Goal: Information Seeking & Learning: Check status

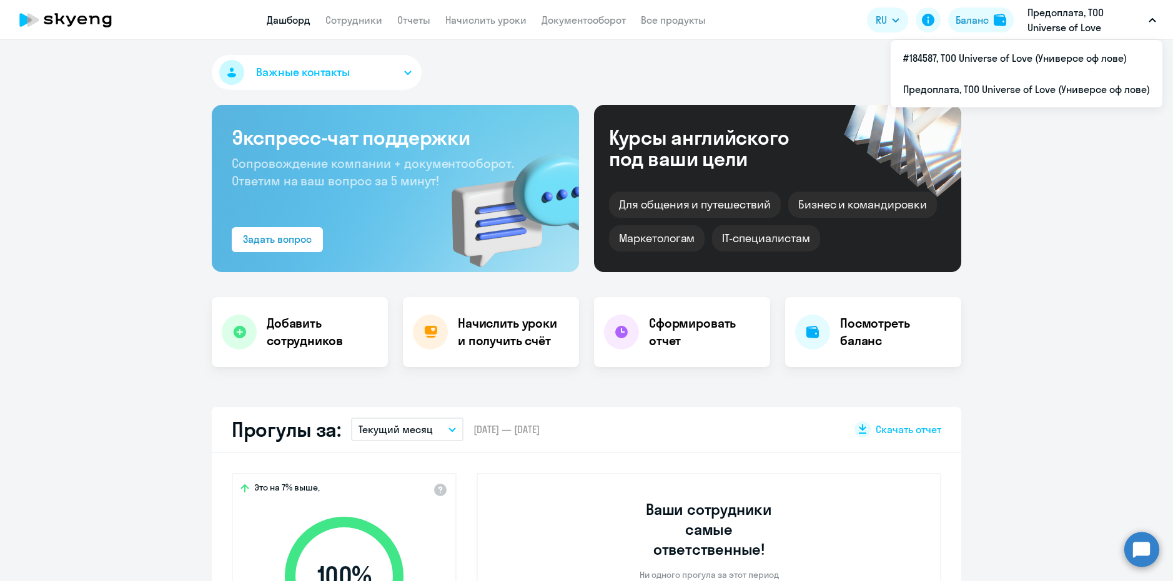
select select "30"
click at [1009, 89] on li "Предоплата, ТОО Universe of Love (Универсе оф лове)" at bounding box center [1027, 89] width 272 height 31
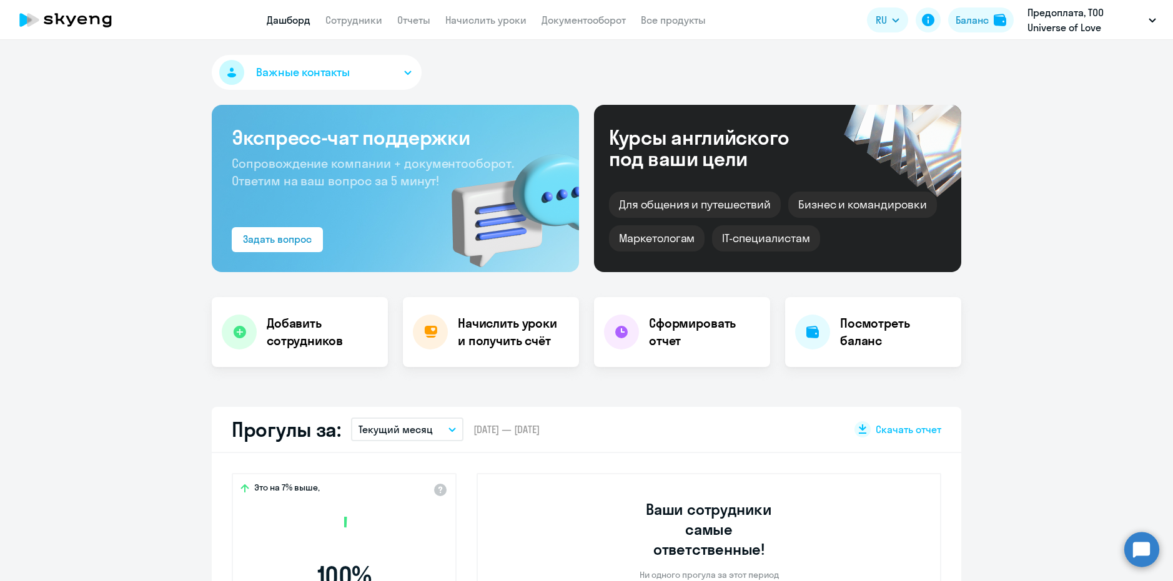
select select "30"
click at [373, 22] on link "Сотрудники" at bounding box center [353, 20] width 57 height 12
select select "30"
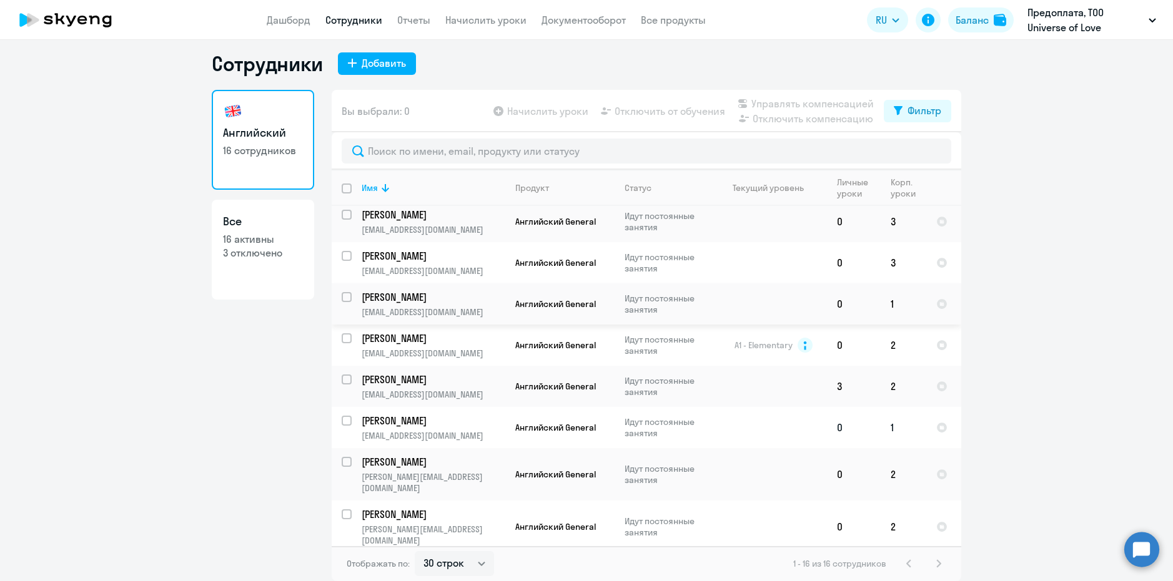
scroll to position [319, 0]
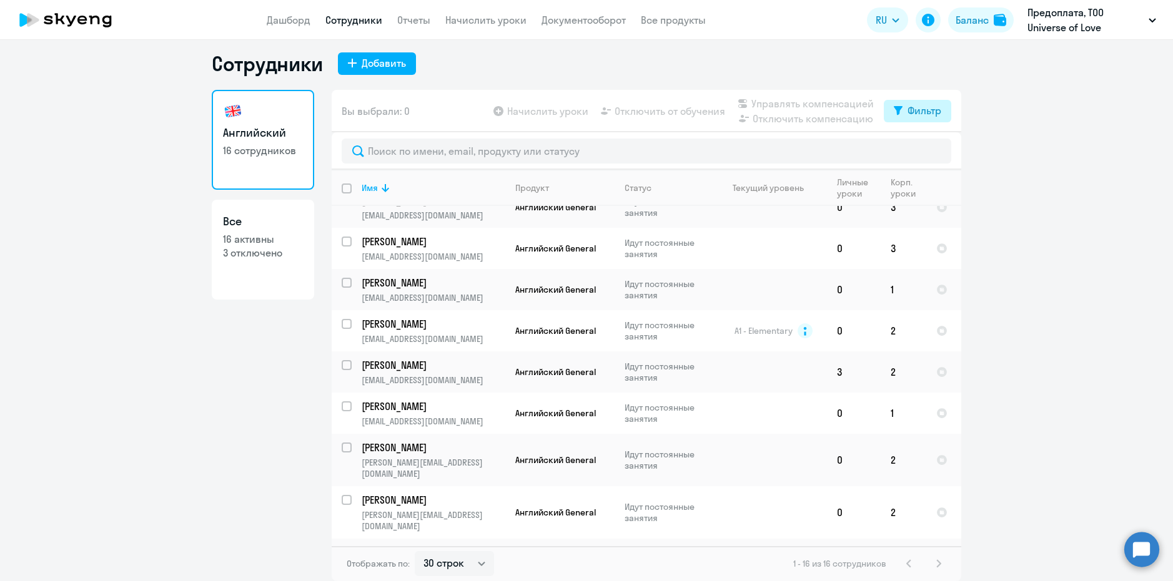
click at [922, 111] on div "Фильтр" at bounding box center [924, 110] width 34 height 15
click at [933, 152] on span at bounding box center [926, 152] width 21 height 12
click at [916, 152] on input "checkbox" at bounding box center [915, 151] width 1 height 1
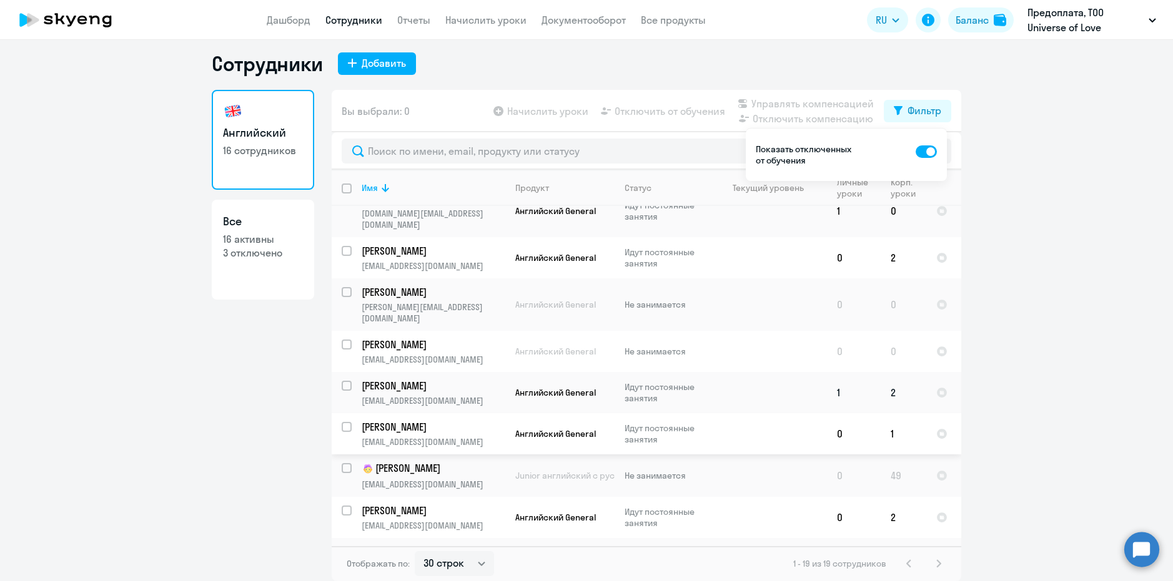
scroll to position [0, 0]
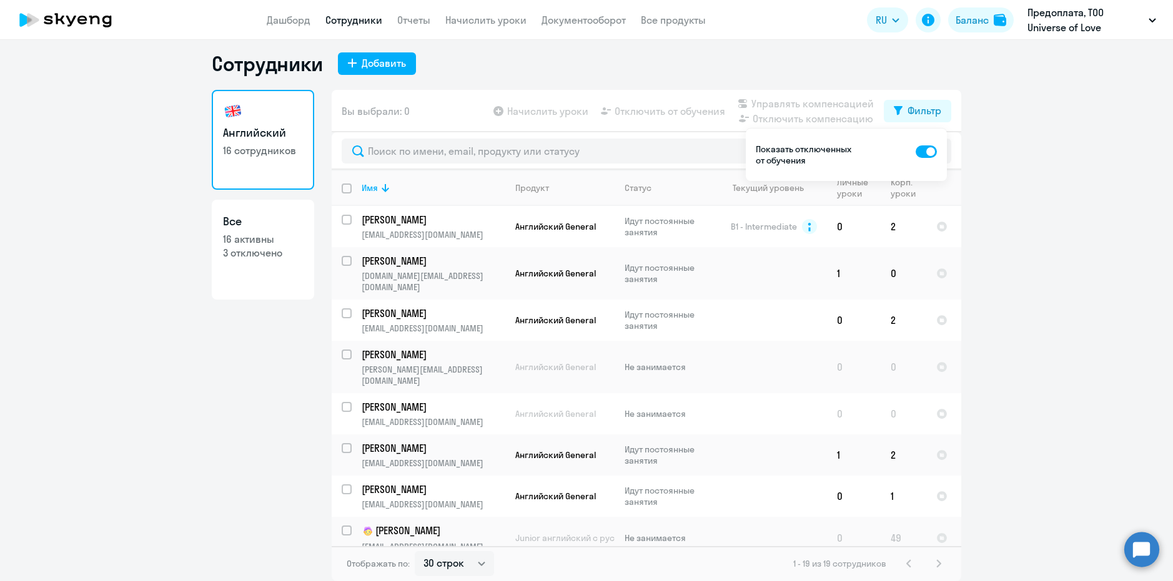
click at [926, 151] on span at bounding box center [926, 152] width 21 height 12
click at [916, 151] on input "checkbox" at bounding box center [915, 151] width 1 height 1
checkbox input "false"
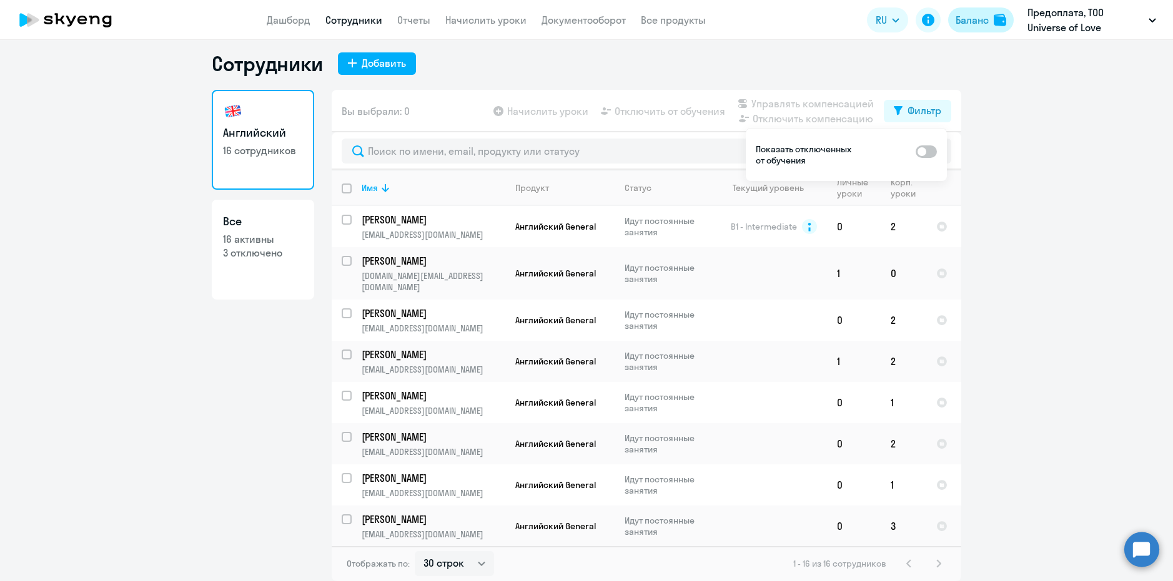
click at [976, 22] on div "Баланс" at bounding box center [972, 19] width 33 height 15
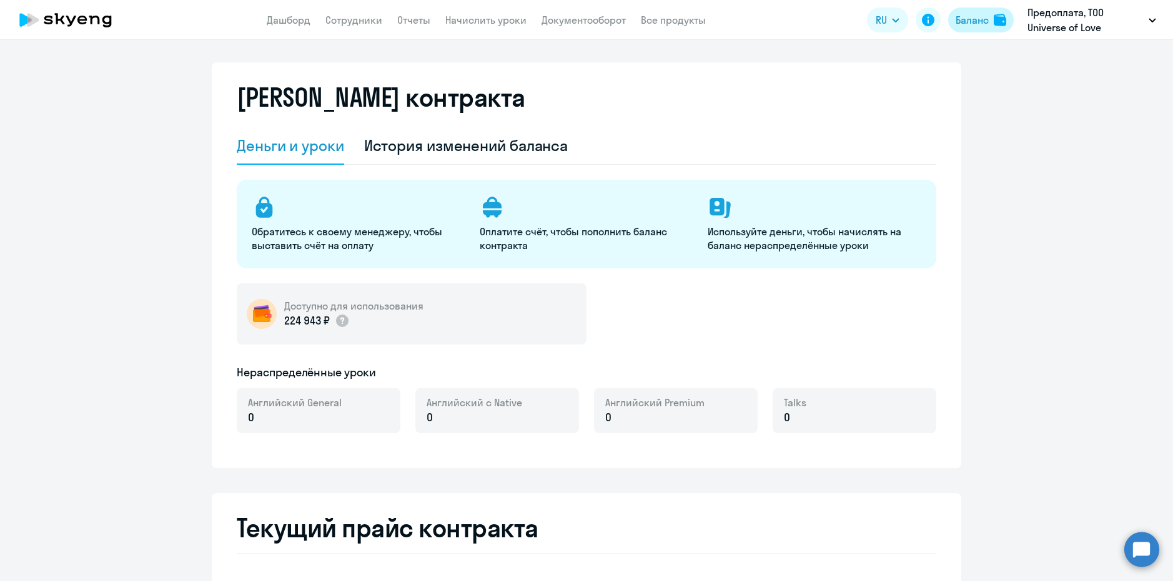
select select "english_adult_not_native_speaker"
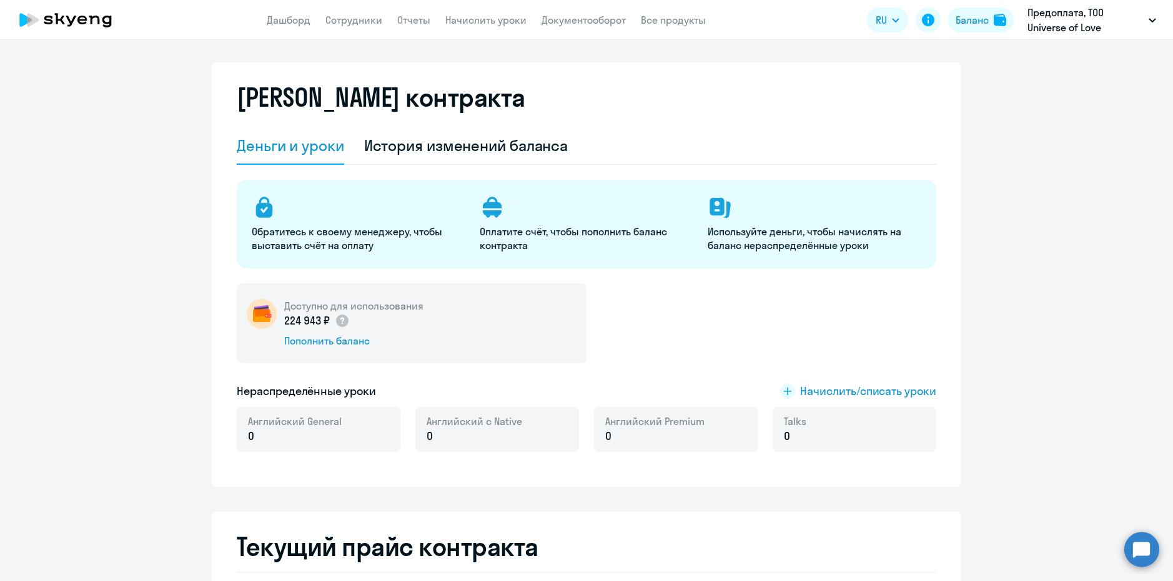
drag, startPoint x: 279, startPoint y: 320, endPoint x: 327, endPoint y: 319, distance: 48.7
click at [327, 319] on div "Доступно для использования 224 943 ₽ Пополнить баланс" at bounding box center [412, 324] width 350 height 80
copy p "224 943 ₽"
click at [362, 23] on link "Сотрудники" at bounding box center [353, 20] width 57 height 12
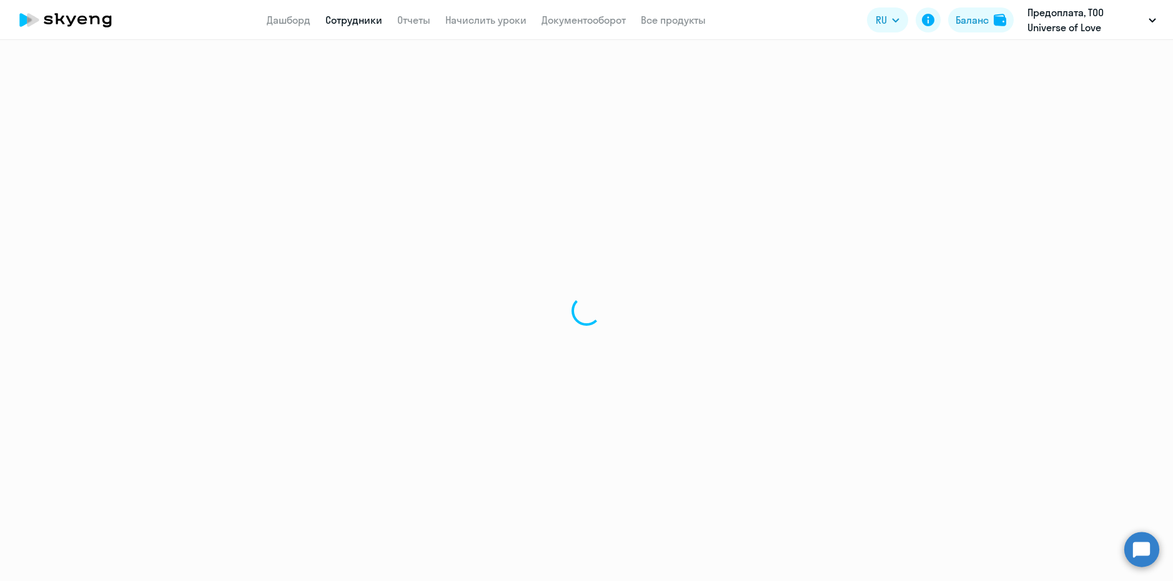
select select "30"
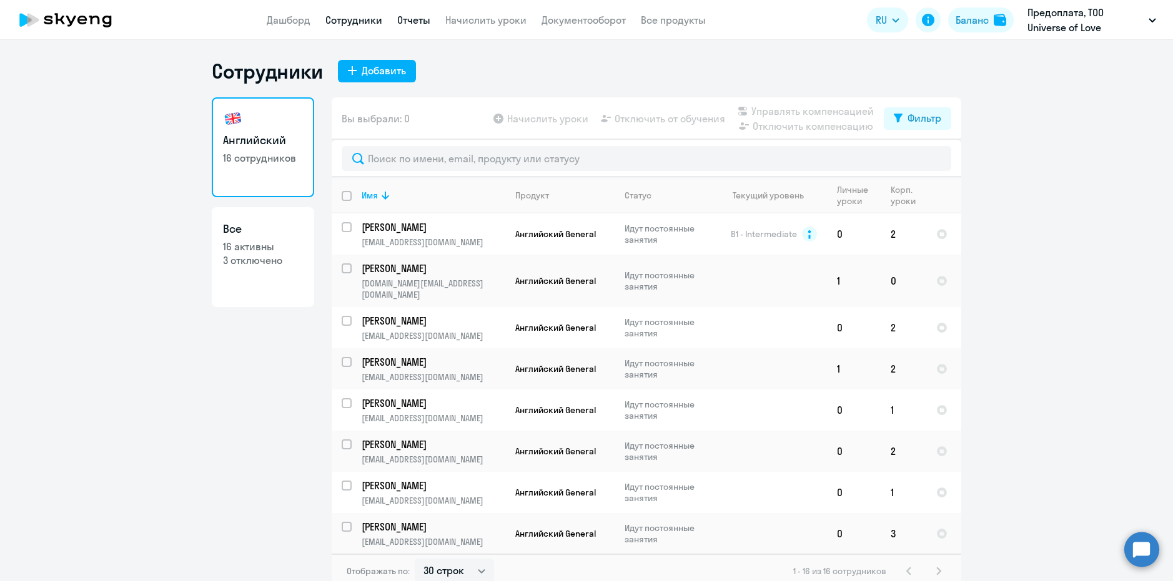
click at [422, 19] on link "Отчеты" at bounding box center [413, 20] width 33 height 12
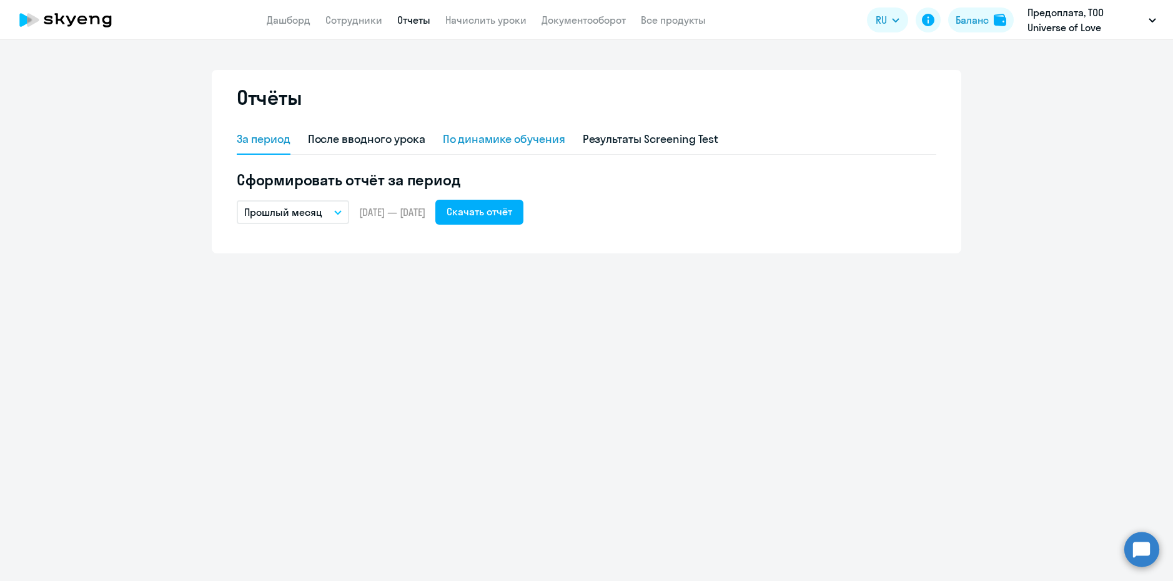
click at [531, 136] on div "По динамике обучения" at bounding box center [504, 139] width 122 height 16
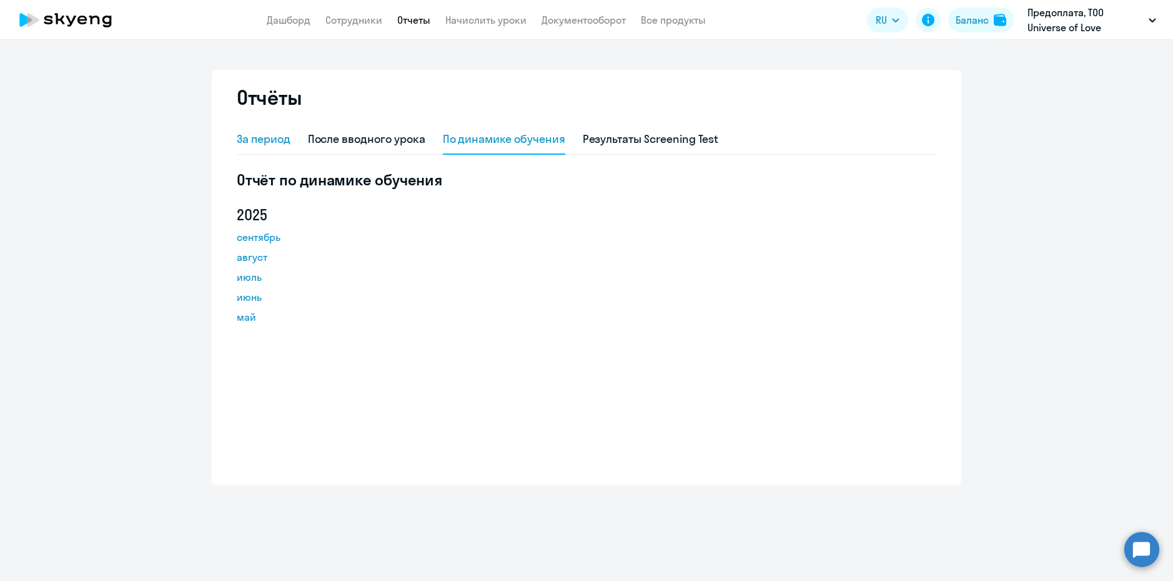
click at [281, 134] on div "За период" at bounding box center [264, 139] width 54 height 16
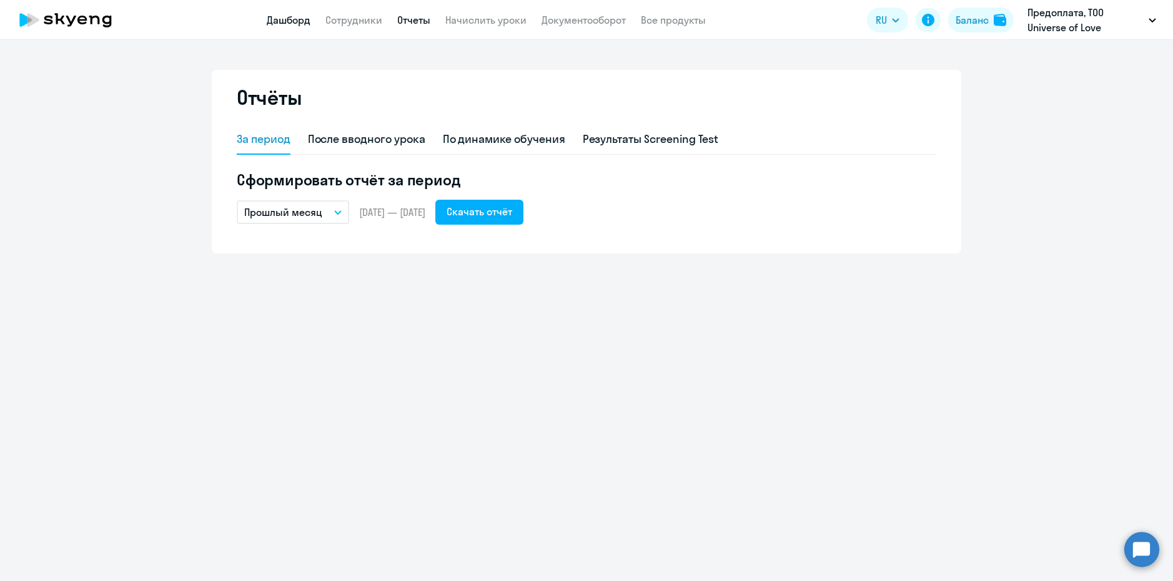
click at [286, 18] on link "Дашборд" at bounding box center [289, 20] width 44 height 12
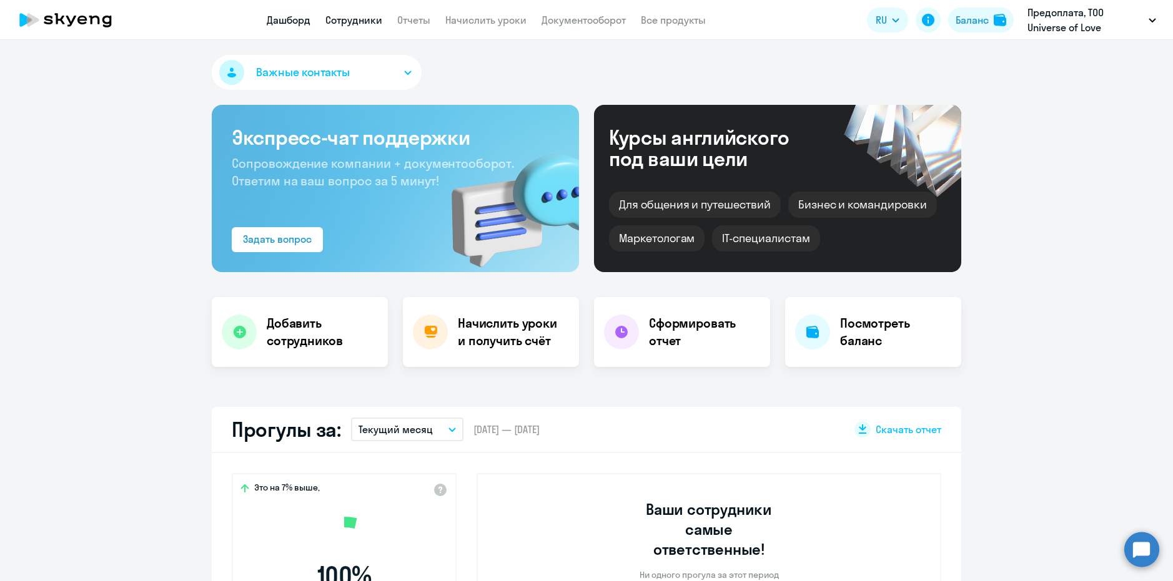
select select "30"
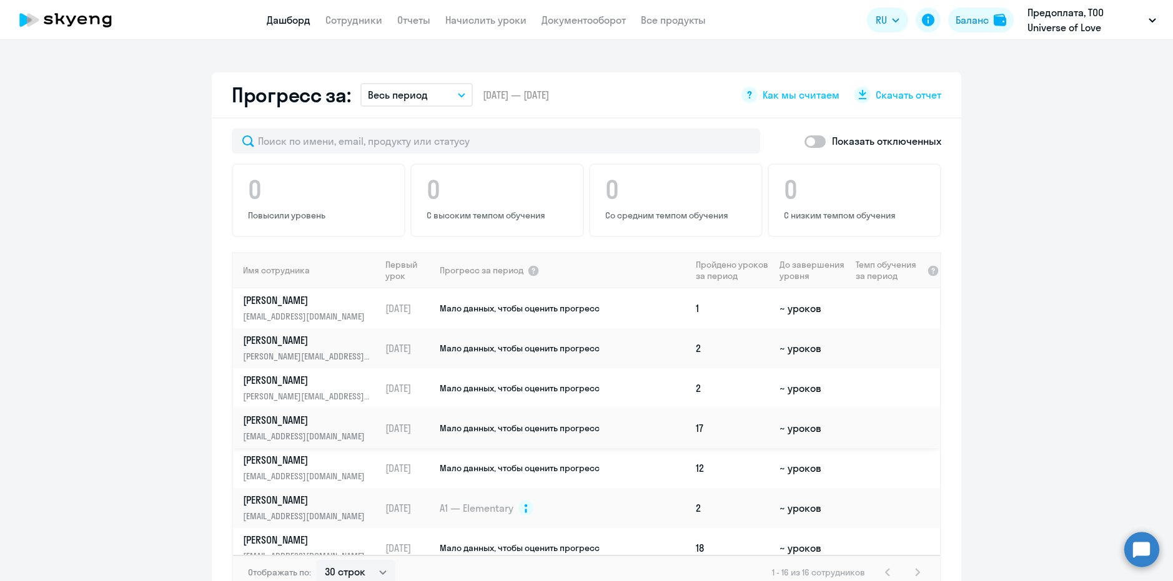
scroll to position [687, 0]
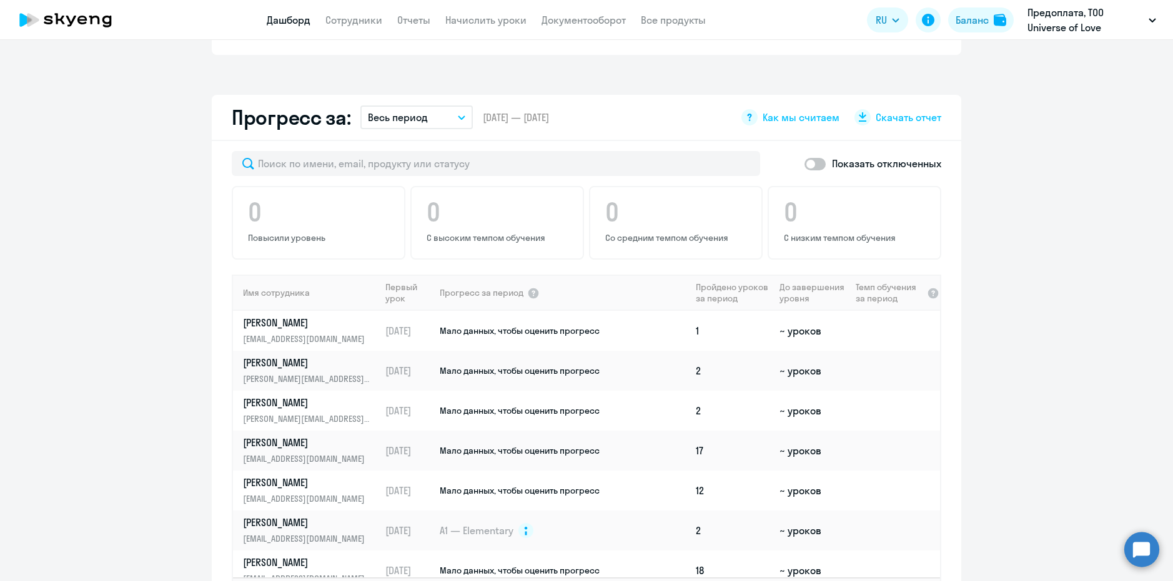
click at [1094, 212] on app-progress-dashboard "Прогресс за: Весь период – [DATE] — [DATE] Как мы считаем Скачать отчет Показат…" at bounding box center [586, 367] width 1173 height 545
click at [337, 12] on app-menu-item-link "Сотрудники" at bounding box center [353, 20] width 57 height 16
click at [341, 19] on link "Сотрудники" at bounding box center [353, 20] width 57 height 12
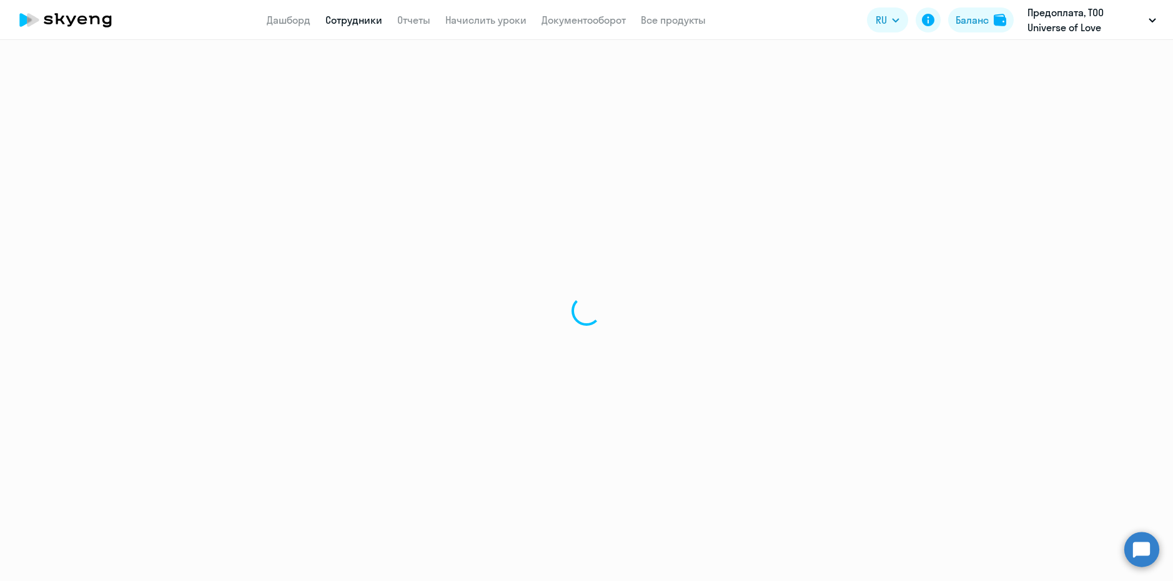
select select "30"
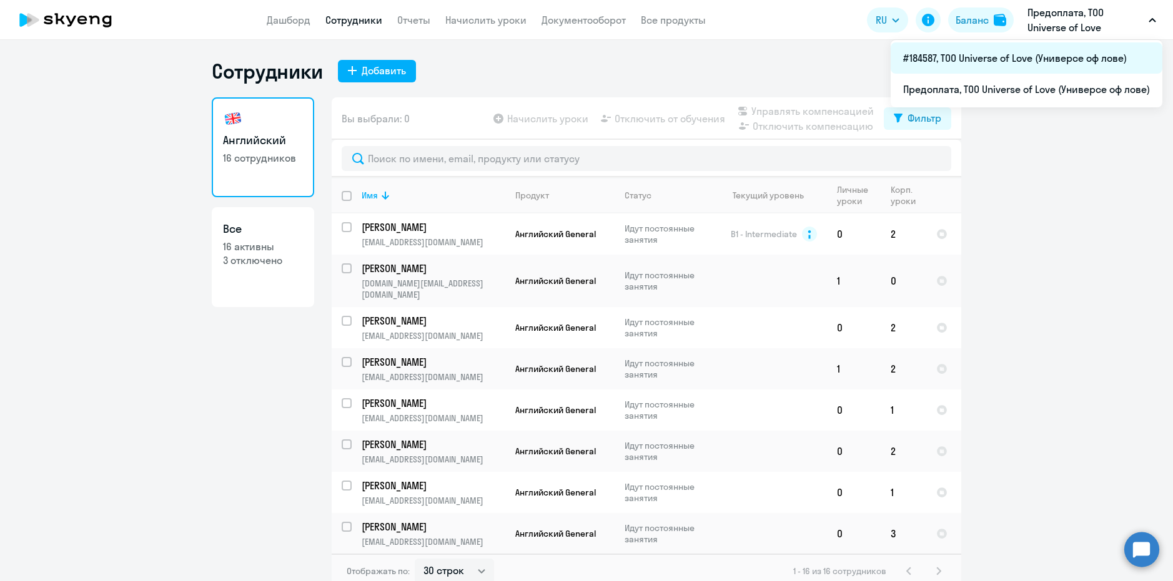
click at [987, 59] on li "#184587, ТОО Universe of Love (Универсе оф лове)" at bounding box center [1027, 57] width 272 height 31
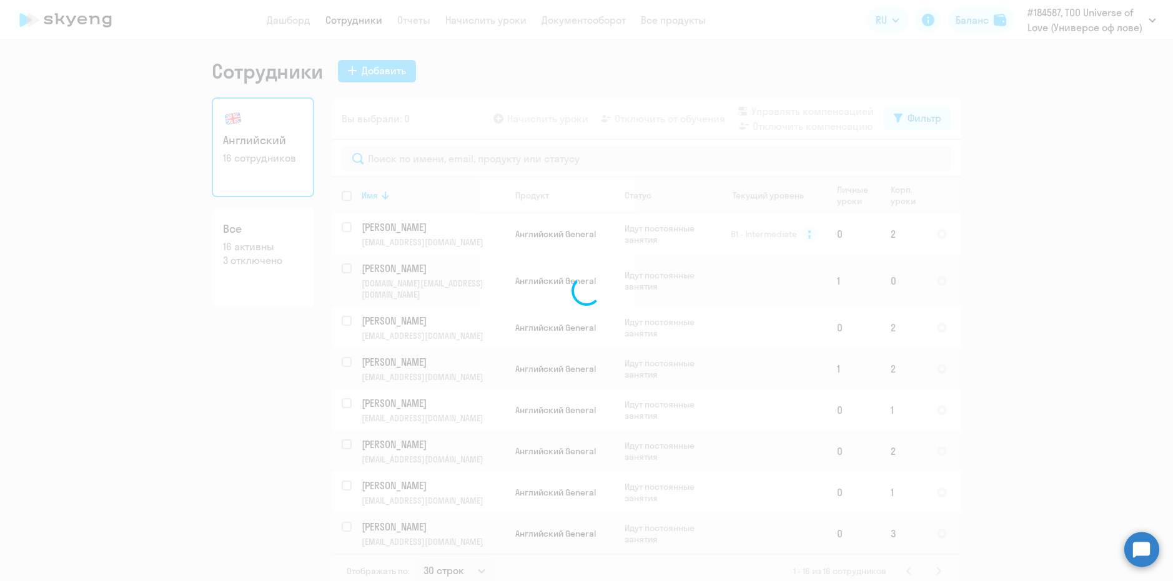
select select "30"
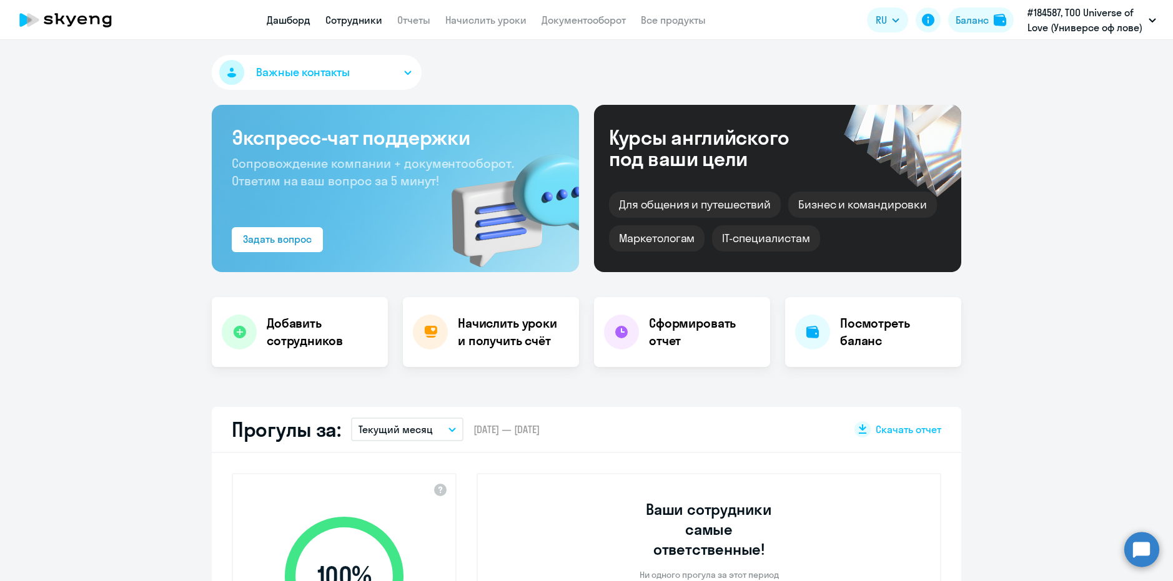
click at [361, 21] on link "Сотрудники" at bounding box center [353, 20] width 57 height 12
select select "30"
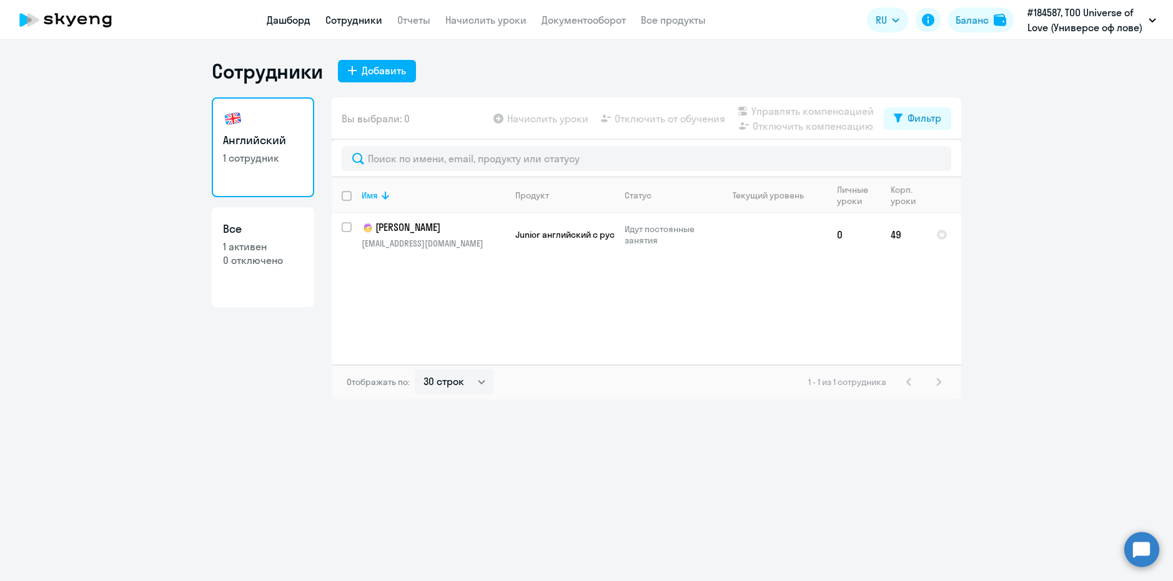
click at [298, 25] on link "Дашборд" at bounding box center [289, 20] width 44 height 12
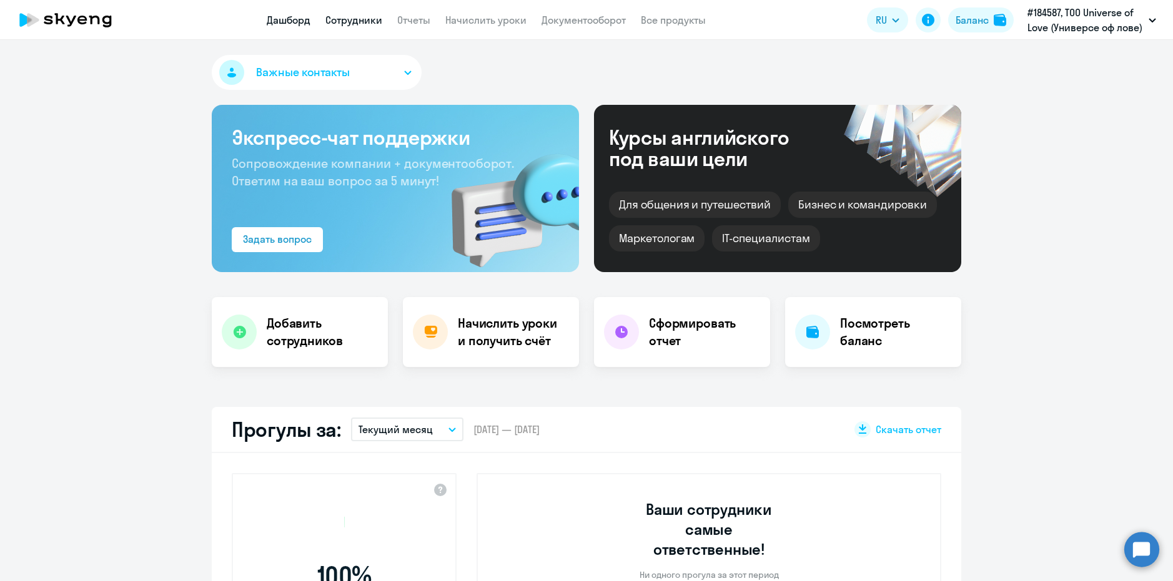
select select "30"
click at [970, 22] on div "Баланс" at bounding box center [972, 19] width 33 height 15
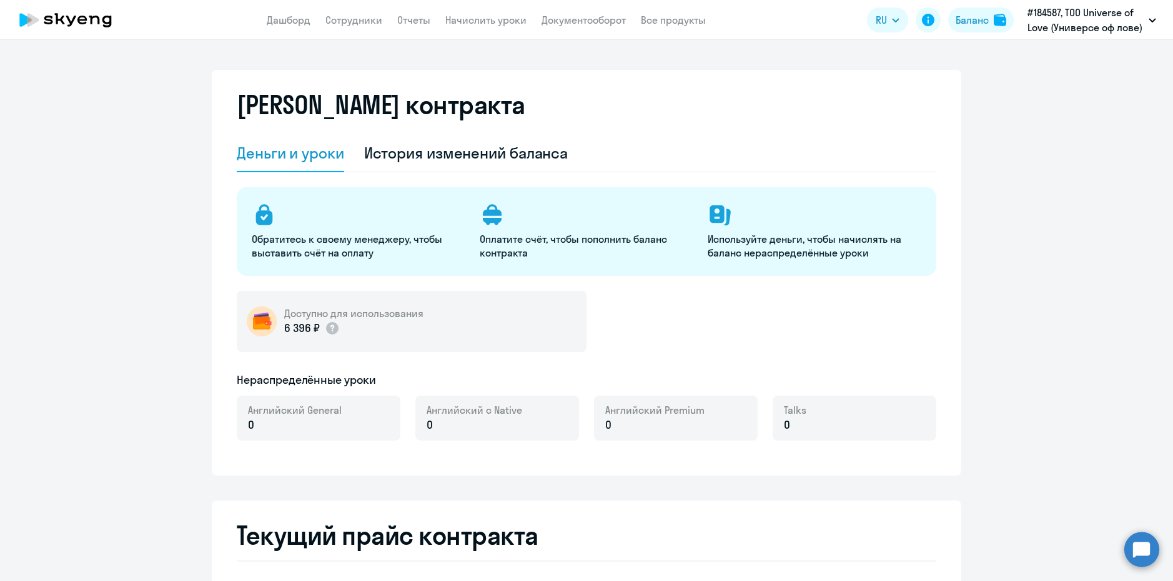
select select "english_adult_not_native_speaker"
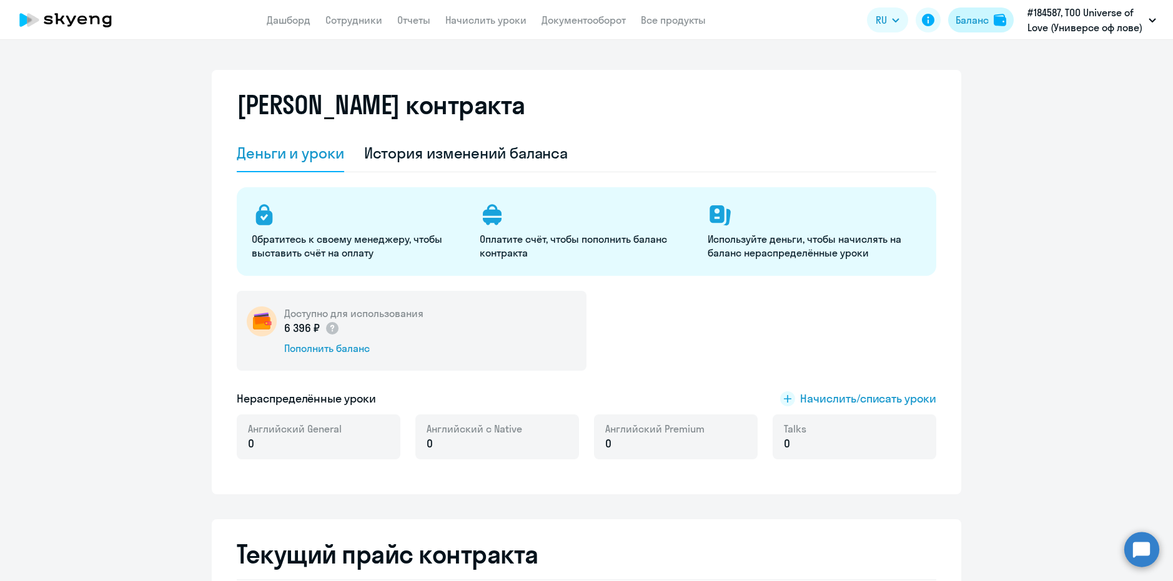
click at [991, 20] on button "Баланс" at bounding box center [981, 19] width 66 height 25
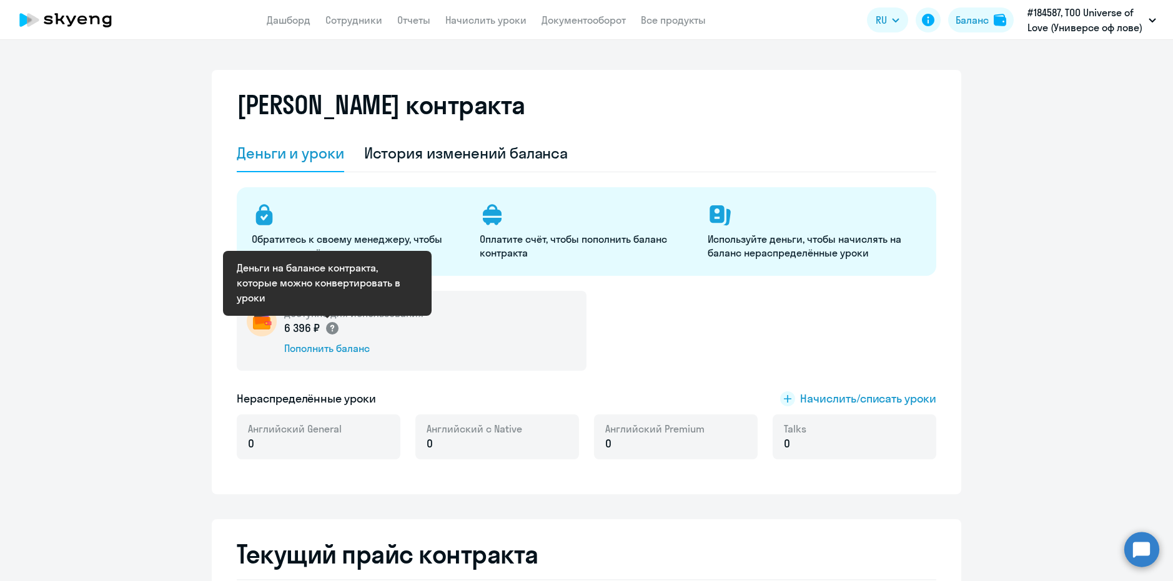
click at [326, 330] on circle at bounding box center [332, 328] width 12 height 12
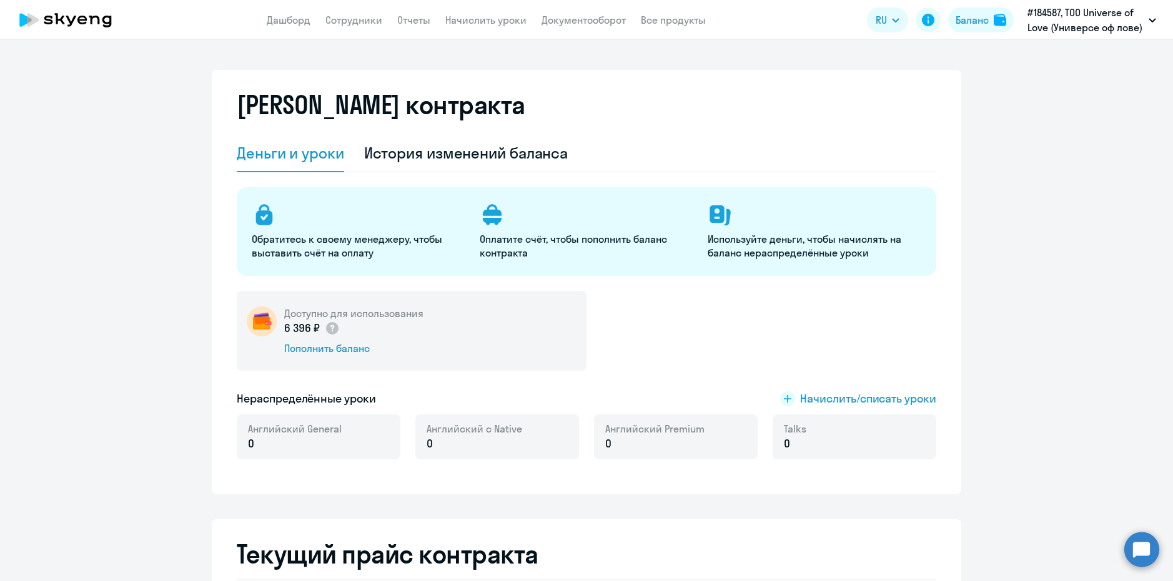
click at [466, 322] on div "Доступно для использования 6 396 ₽ Пополнить баланс" at bounding box center [412, 331] width 350 height 80
click at [432, 138] on div "История изменений баланса" at bounding box center [466, 153] width 204 height 37
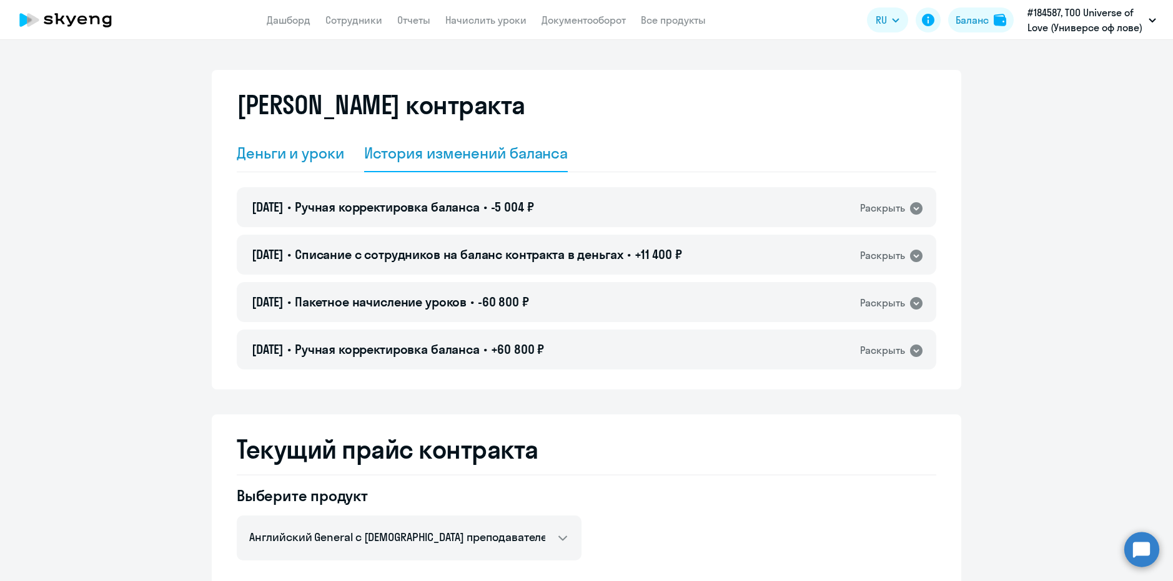
click at [327, 160] on div "Деньги и уроки" at bounding box center [290, 153] width 107 height 20
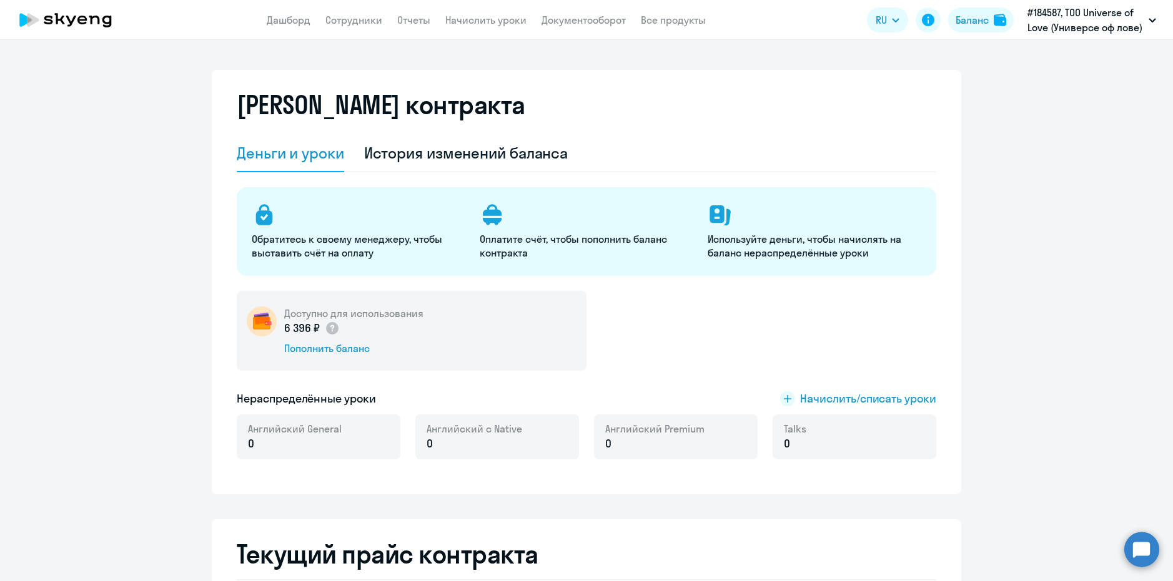
click at [1132, 554] on circle at bounding box center [1141, 549] width 35 height 35
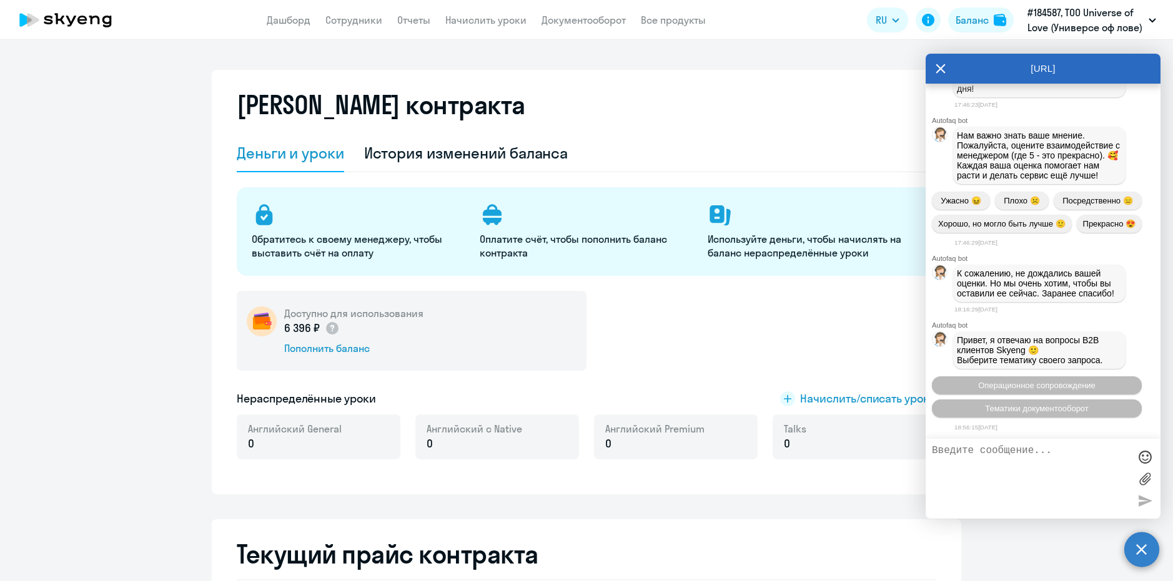
scroll to position [30146, 0]
click at [775, 129] on div "[PERSON_NAME] контракта" at bounding box center [586, 112] width 699 height 45
click at [936, 62] on icon at bounding box center [941, 69] width 10 height 30
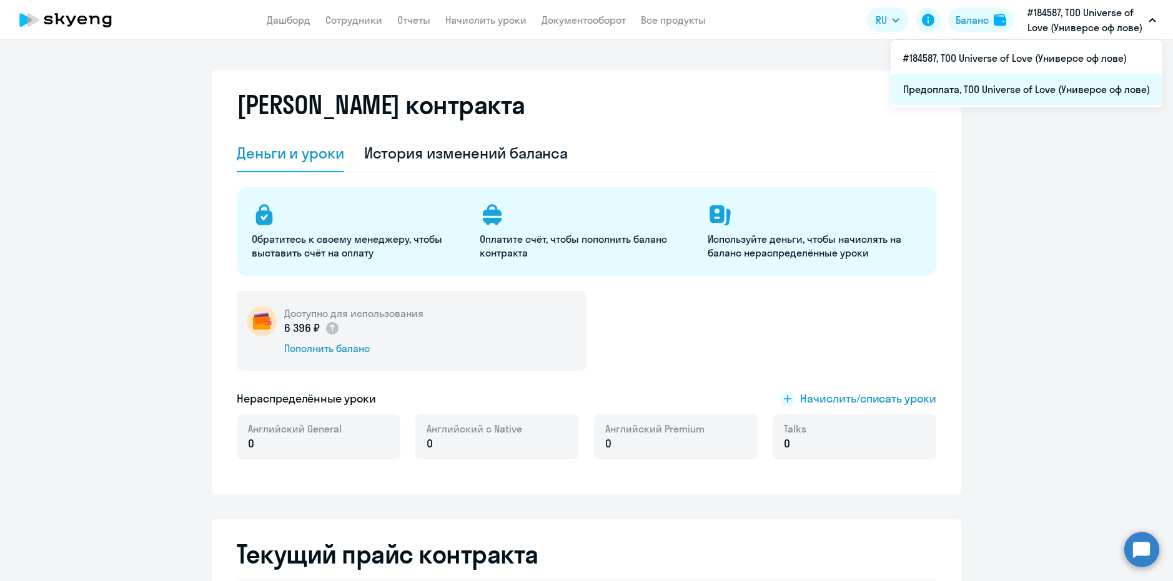
click at [946, 92] on li "Предоплата, ТОО Universe of Love (Универсе оф лове)" at bounding box center [1027, 89] width 272 height 31
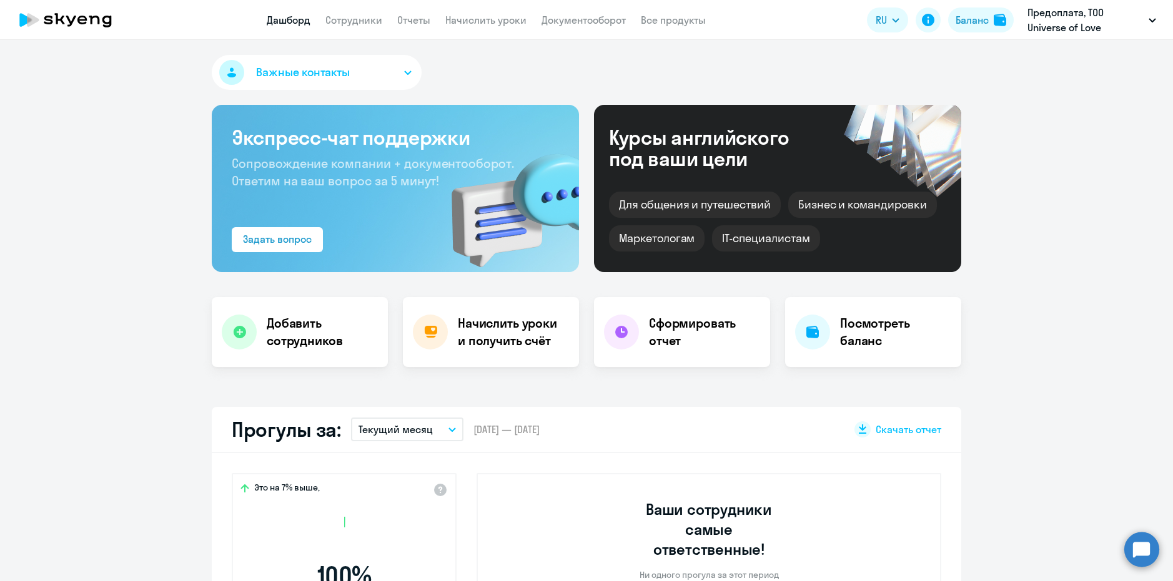
select select "30"
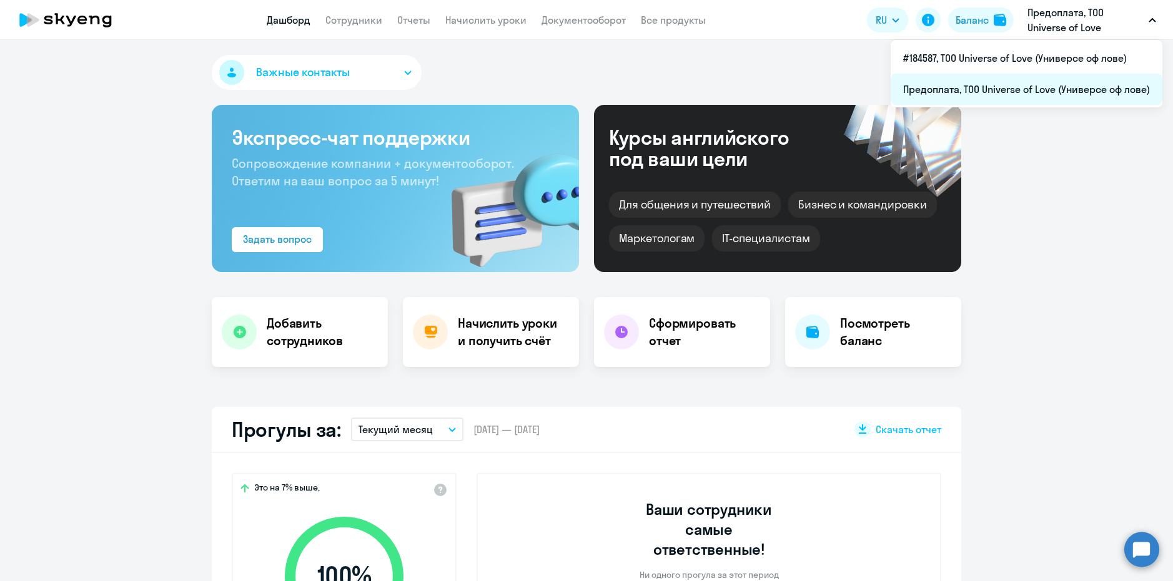
click at [992, 84] on li "Предоплата, ТОО Universe of Love (Универсе оф лове)" at bounding box center [1027, 89] width 272 height 31
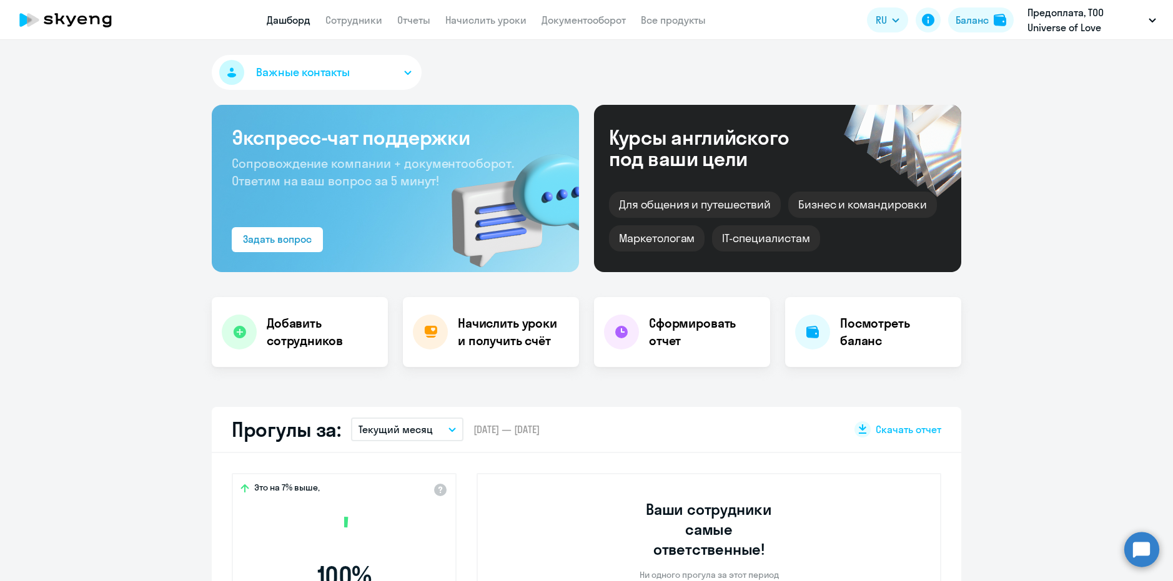
select select "30"
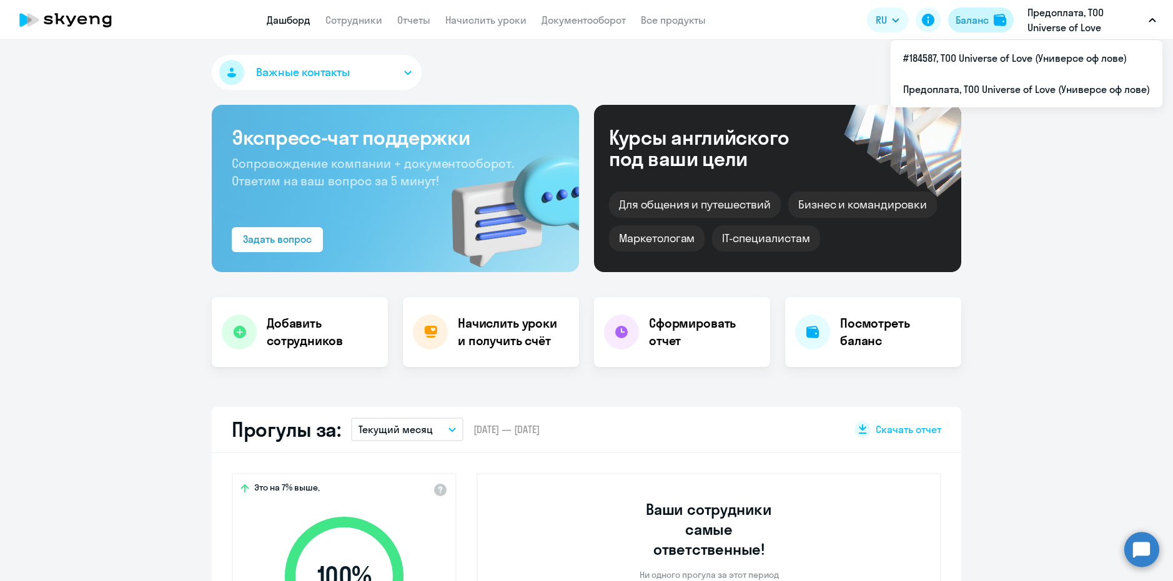
click at [979, 21] on div "Баланс" at bounding box center [972, 19] width 33 height 15
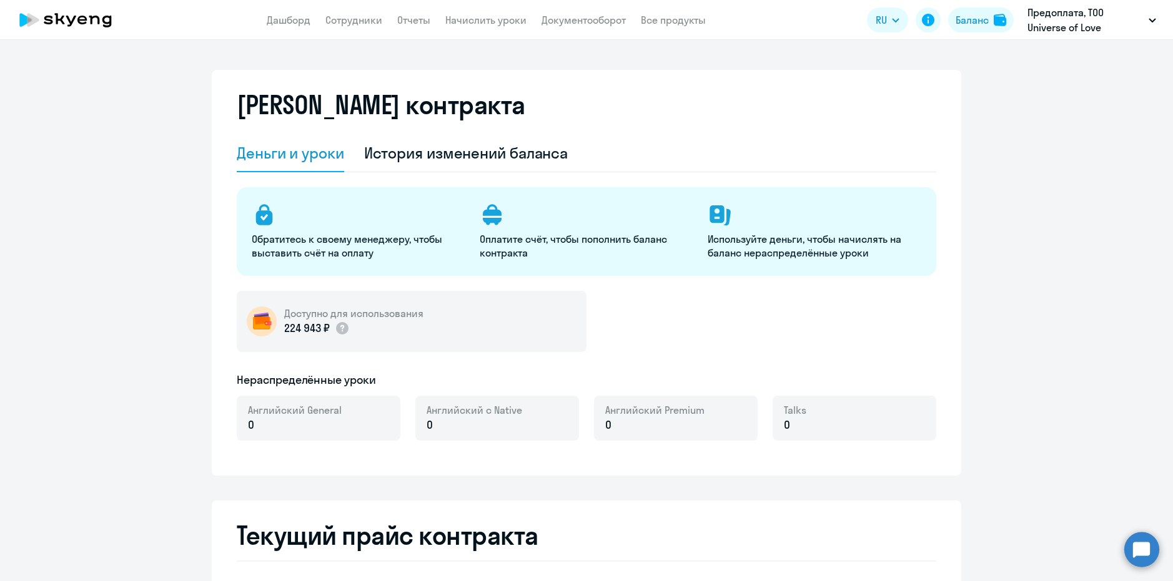
select select "english_adult_not_native_speaker"
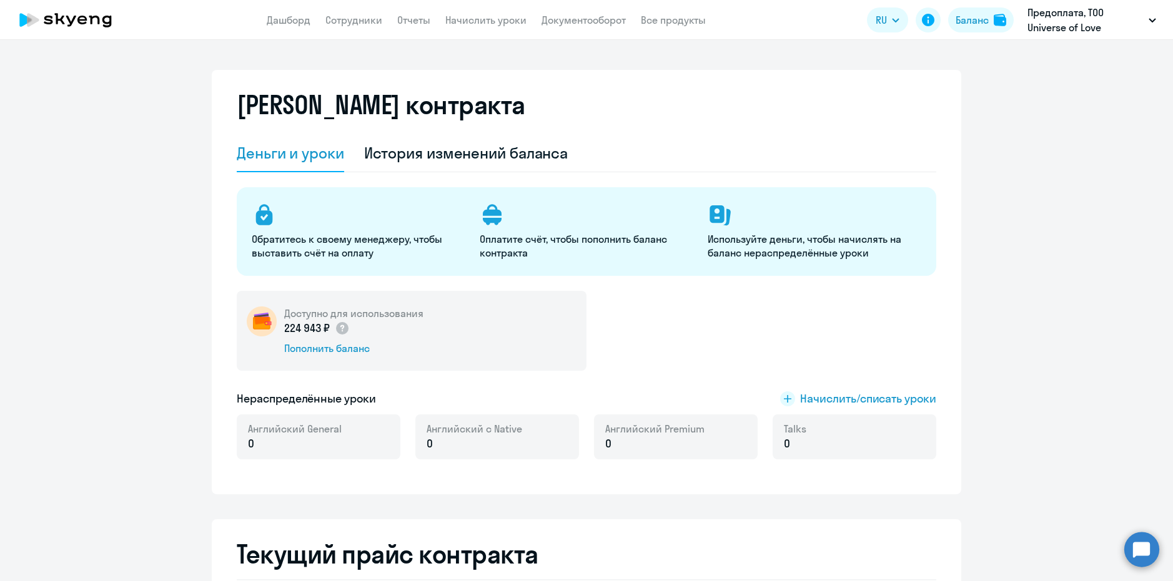
drag, startPoint x: 278, startPoint y: 332, endPoint x: 325, endPoint y: 327, distance: 47.7
click at [325, 327] on div "Доступно для использования 224 943 ₽ Пополнить баланс" at bounding box center [412, 331] width 350 height 80
copy p "224 943 ₽"
